Goal: Task Accomplishment & Management: Manage account settings

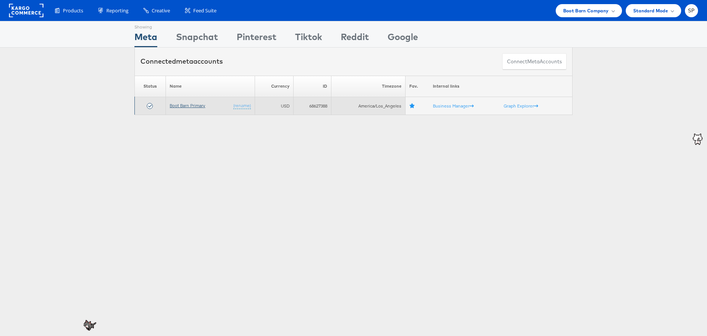
click at [186, 104] on link "Boot Barn Primary" at bounding box center [188, 106] width 36 height 6
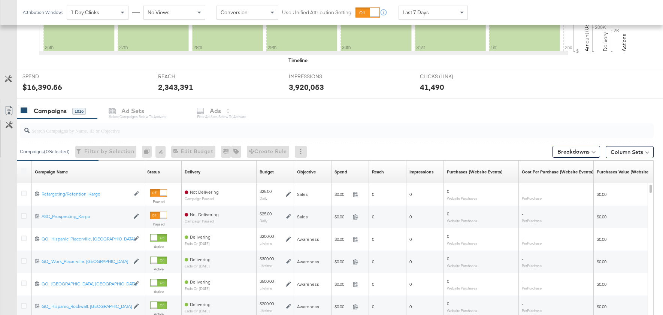
scroll to position [242, 0]
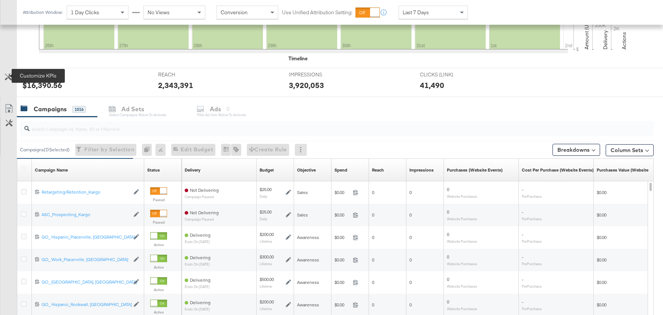
click at [8, 74] on icon at bounding box center [8, 76] width 7 height 7
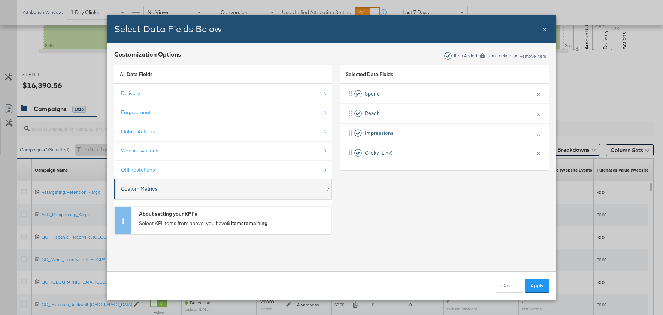
click at [169, 191] on div "Custom Metrics" at bounding box center [223, 188] width 205 height 15
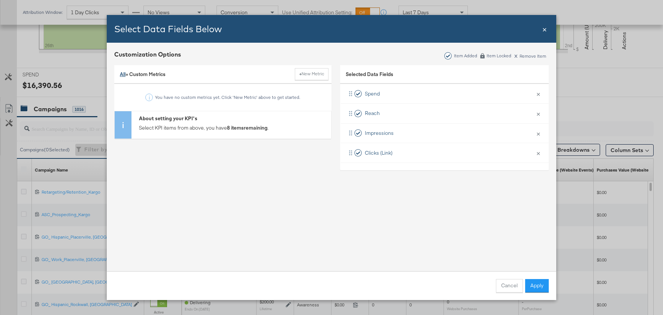
click at [124, 75] on link "All" at bounding box center [123, 74] width 6 height 7
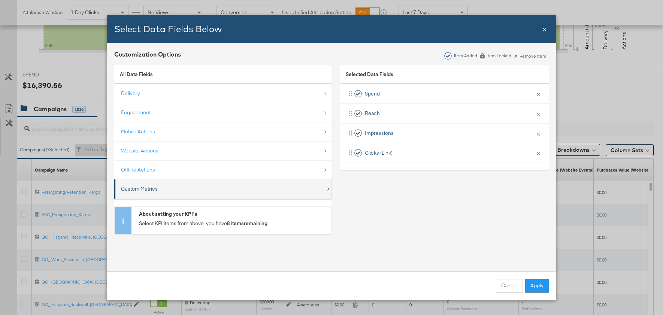
click at [163, 183] on div "Custom Metrics" at bounding box center [223, 188] width 205 height 15
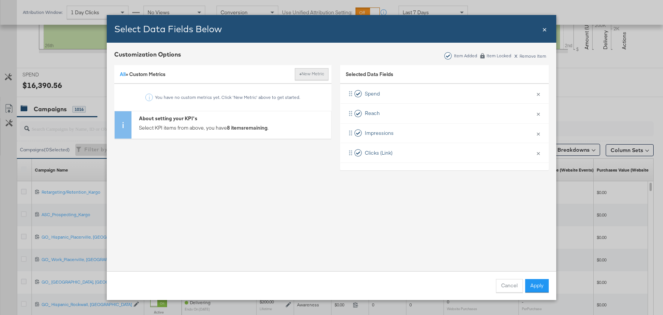
click at [314, 73] on button "+ New Metric" at bounding box center [312, 74] width 34 height 12
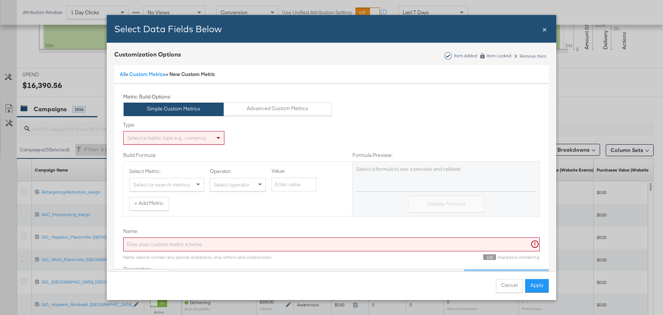
click at [179, 142] on div "Select a metric type e.g., currency" at bounding box center [174, 137] width 100 height 13
click at [272, 111] on button "Advanced Custom Metrics" at bounding box center [278, 108] width 108 height 13
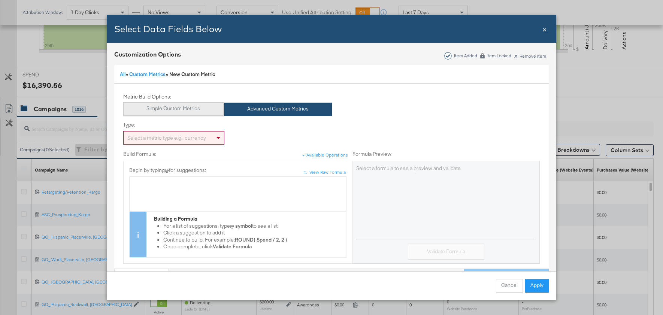
click at [189, 105] on button "Simple Custom Metrics" at bounding box center [173, 108] width 100 height 13
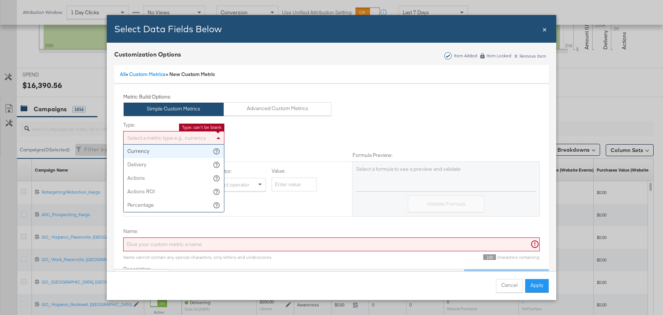
click at [179, 140] on div "Select a metric type e.g., currency" at bounding box center [174, 137] width 100 height 13
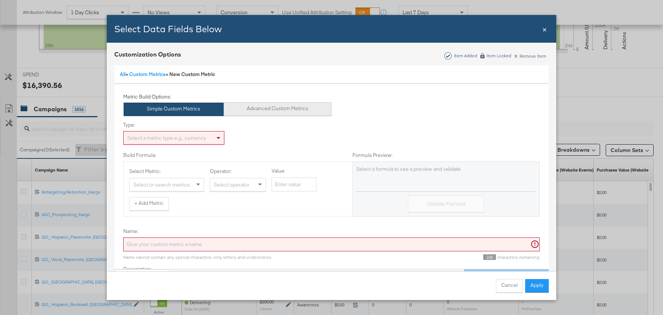
click at [273, 113] on button "Advanced Custom Metrics" at bounding box center [278, 108] width 108 height 13
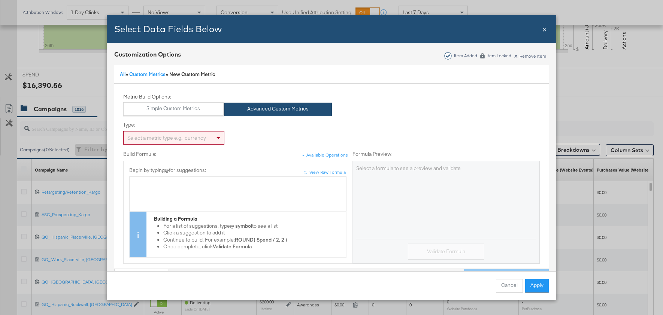
click at [159, 140] on div "Select a metric type e.g., currency" at bounding box center [174, 137] width 100 height 13
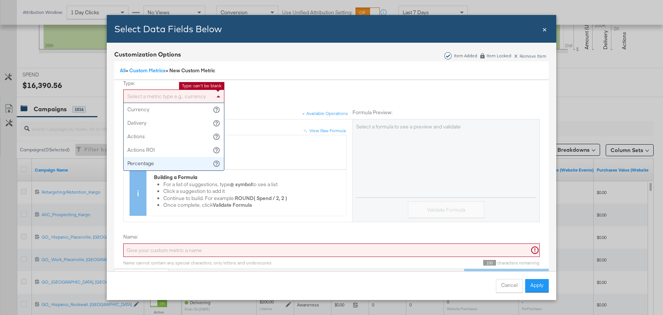
scroll to position [39, 0]
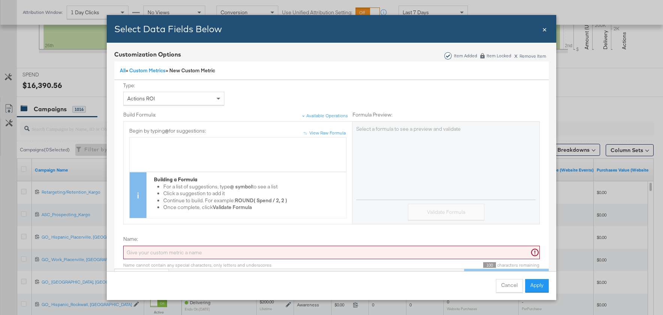
click at [188, 150] on div "Bulk Add Locations Modal" at bounding box center [237, 154] width 209 height 28
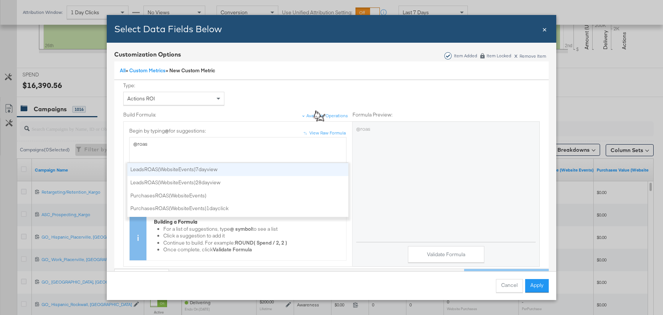
scroll to position [1344, 0]
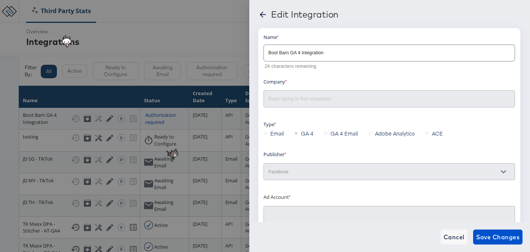
type input "Boot Barn Primary: (ACT: 68627388)"
type input "Boot Barn"
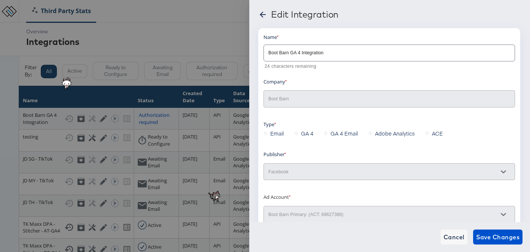
click at [264, 14] on icon at bounding box center [262, 14] width 9 height 9
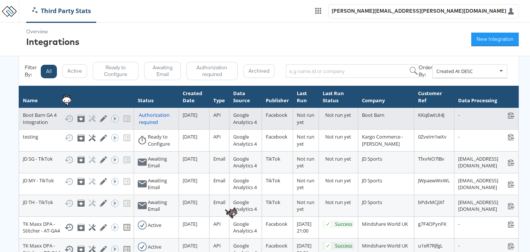
click at [142, 117] on div "Authorization required" at bounding box center [157, 119] width 36 height 14
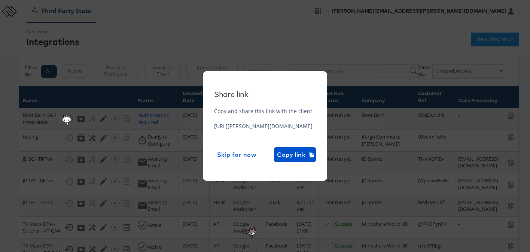
click at [465, 127] on div "Share link Copy and share this link with the client https://odie.stitcherads.co…" at bounding box center [265, 126] width 530 height 252
click at [257, 154] on span "Skip for now" at bounding box center [236, 154] width 39 height 10
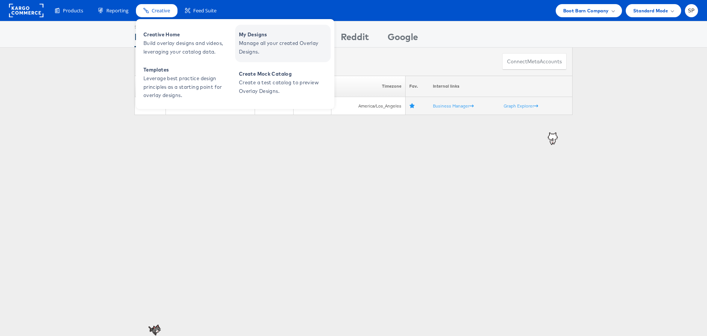
click at [264, 45] on span "Manage all your created Overlay Designs." at bounding box center [284, 47] width 90 height 17
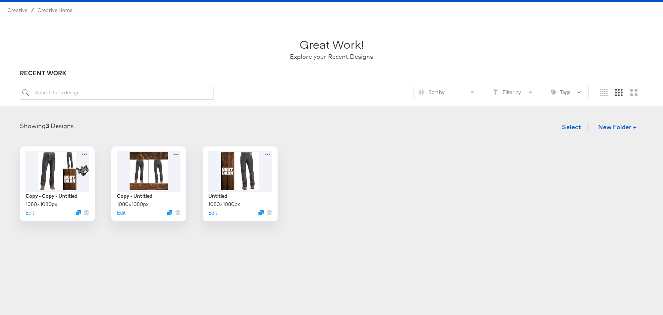
scroll to position [34, 0]
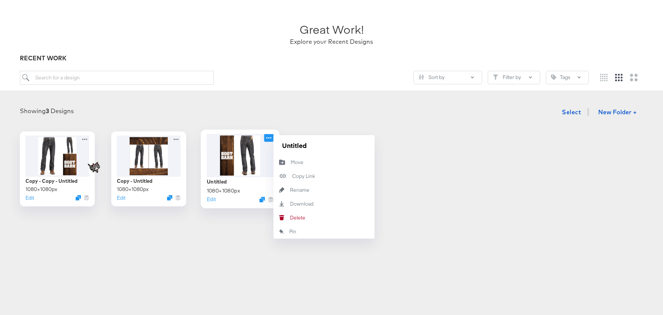
click at [267, 137] on icon at bounding box center [268, 137] width 5 height 1
click at [286, 219] on div "[PERSON_NAME]" at bounding box center [281, 218] width 16 height 14
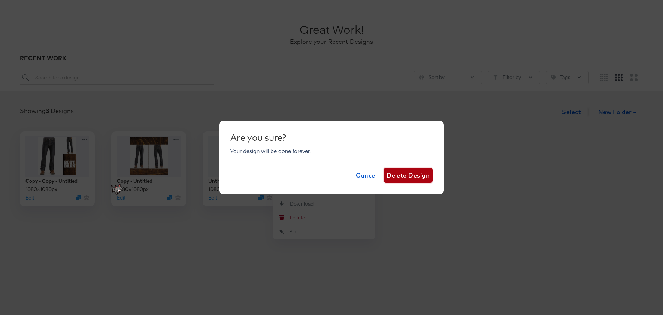
click at [415, 171] on span "Delete Design" at bounding box center [407, 175] width 43 height 10
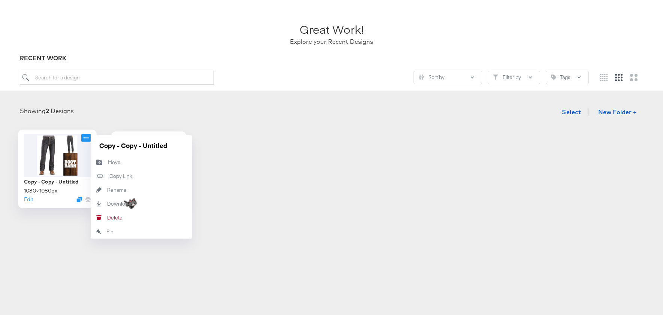
click at [87, 137] on icon at bounding box center [85, 138] width 9 height 8
click at [107, 218] on div "[PERSON_NAME]" at bounding box center [107, 218] width 0 height 0
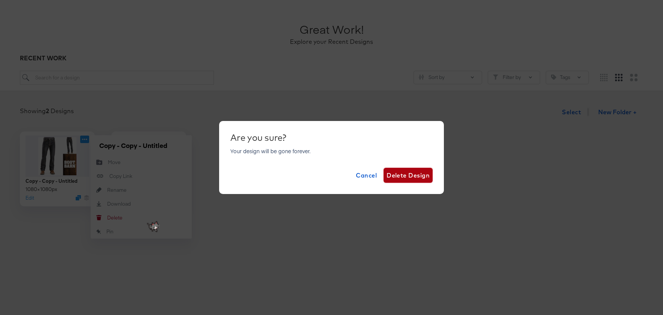
click at [401, 175] on span "Delete Design" at bounding box center [407, 175] width 43 height 10
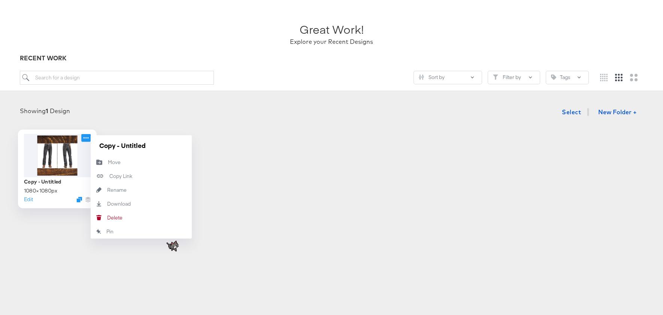
click at [85, 140] on icon at bounding box center [85, 138] width 9 height 8
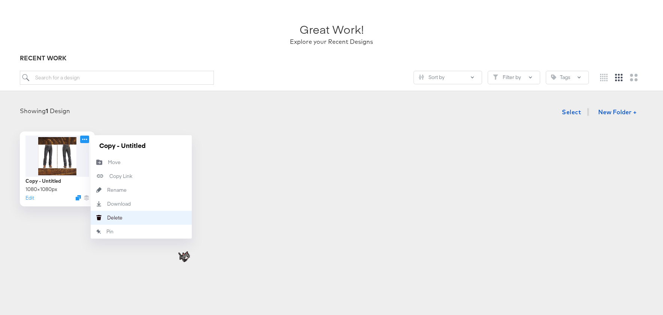
click at [122, 212] on button "[PERSON_NAME]" at bounding box center [141, 218] width 101 height 14
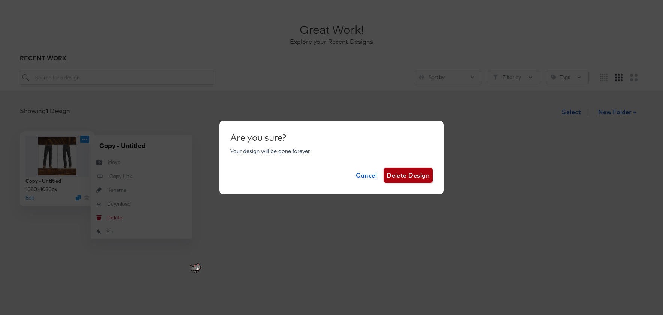
click at [402, 175] on span "Delete Design" at bounding box center [407, 175] width 43 height 10
